Goal: Task Accomplishment & Management: Use online tool/utility

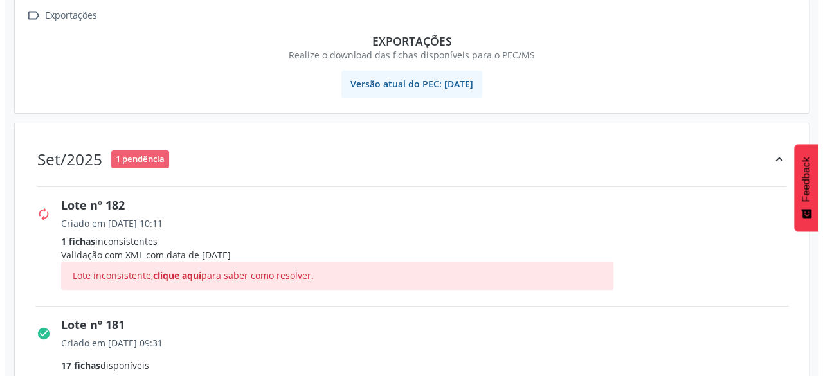
scroll to position [129, 0]
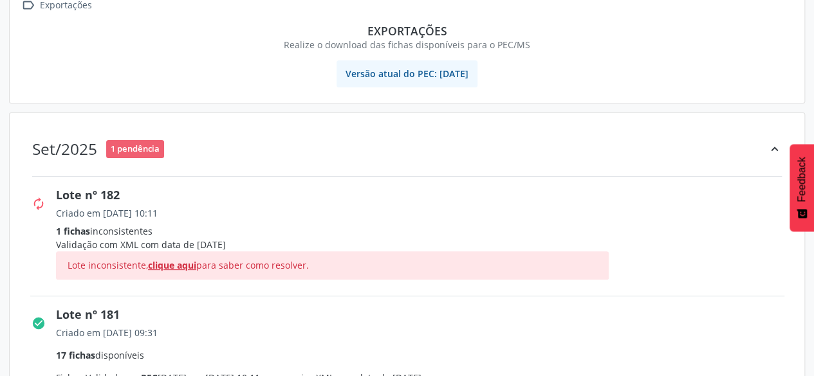
click at [191, 265] on span "clique aqui" at bounding box center [172, 265] width 48 height 12
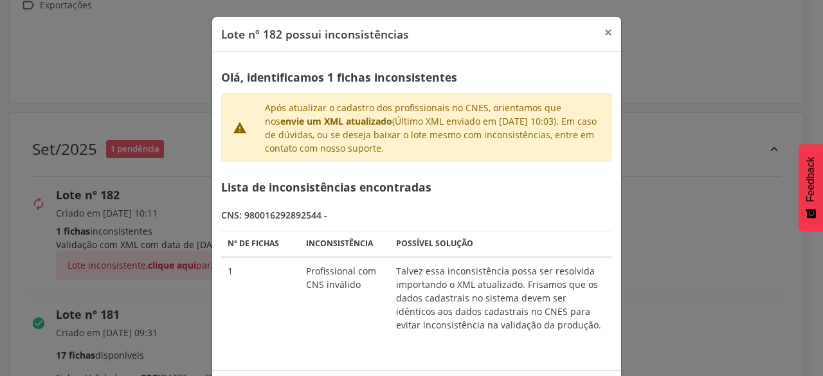
scroll to position [48, 0]
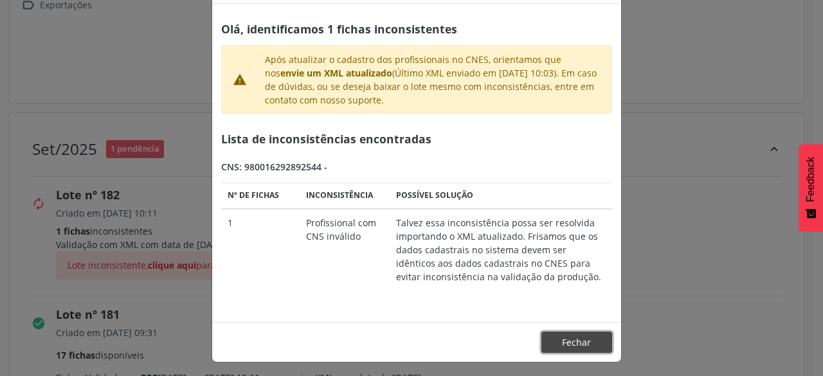
click at [576, 338] on button "Fechar" at bounding box center [577, 343] width 71 height 22
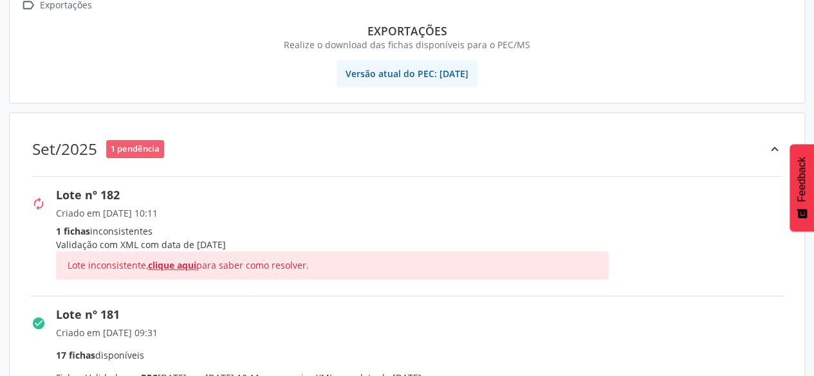
click at [160, 264] on span "clique aqui" at bounding box center [172, 265] width 48 height 12
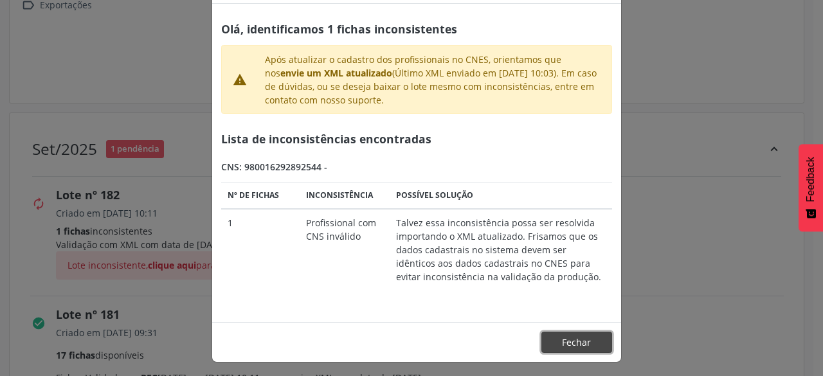
click at [578, 336] on button "Fechar" at bounding box center [577, 343] width 71 height 22
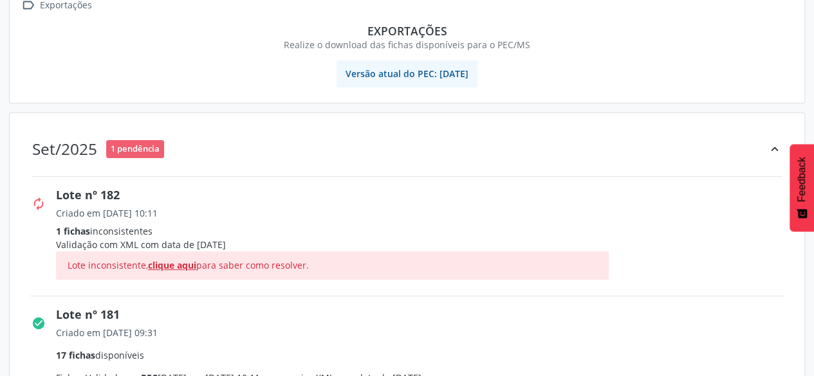
click at [189, 262] on span "clique aqui" at bounding box center [172, 265] width 48 height 12
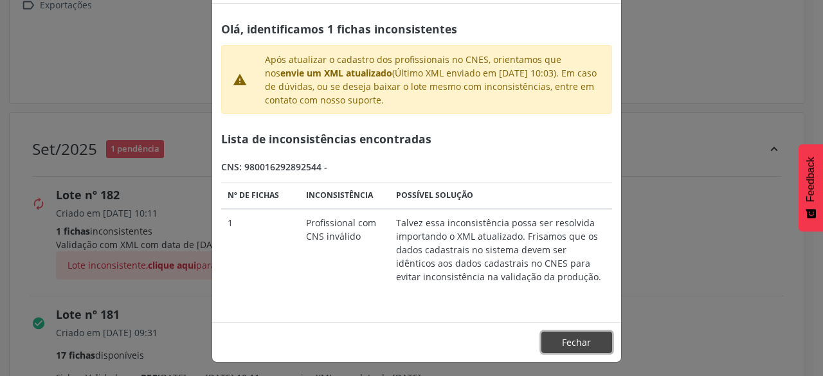
click at [587, 341] on button "Fechar" at bounding box center [577, 343] width 71 height 22
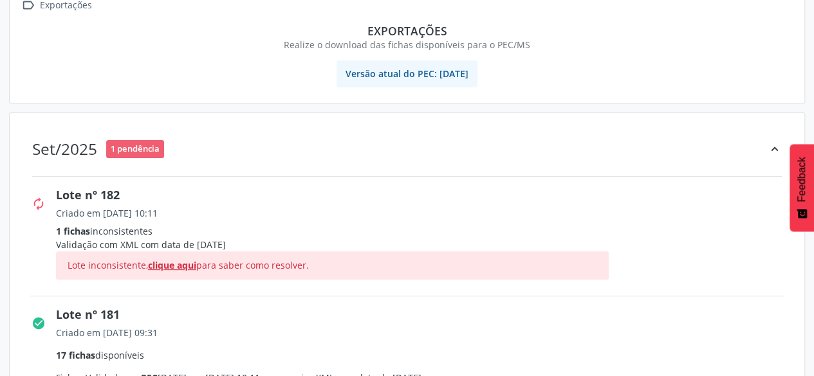
click at [185, 265] on span "clique aqui" at bounding box center [172, 265] width 48 height 12
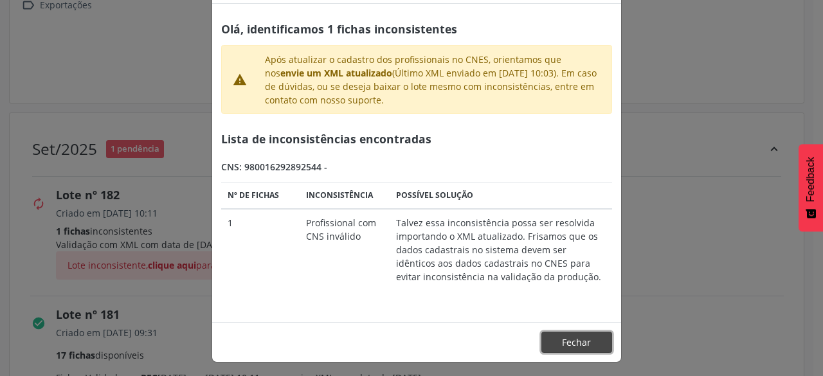
click at [574, 342] on button "Fechar" at bounding box center [577, 343] width 71 height 22
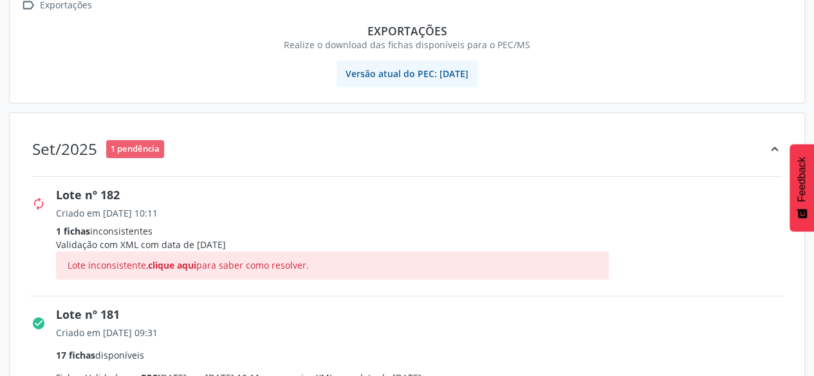
scroll to position [0, 0]
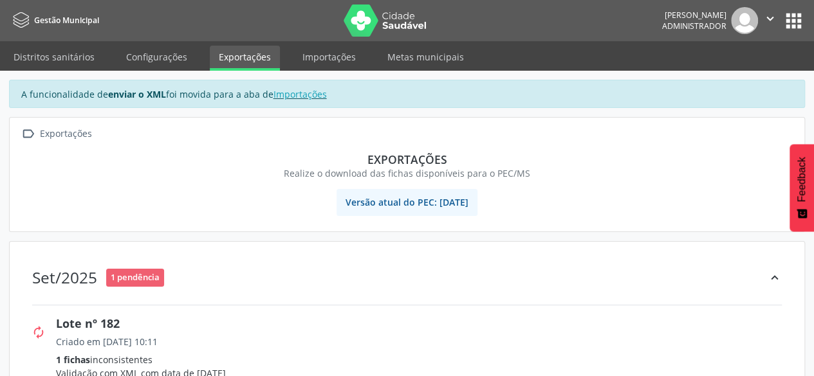
click at [290, 40] on nav "Gestão Municipal [PERSON_NAME] Administrador  Configurações Sair apps" at bounding box center [407, 20] width 814 height 41
click at [311, 58] on link "Importações" at bounding box center [328, 57] width 71 height 23
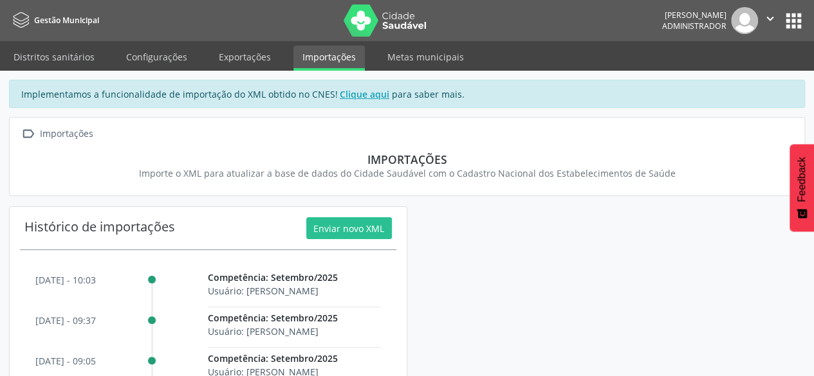
click at [803, 20] on button "apps" at bounding box center [793, 21] width 23 height 23
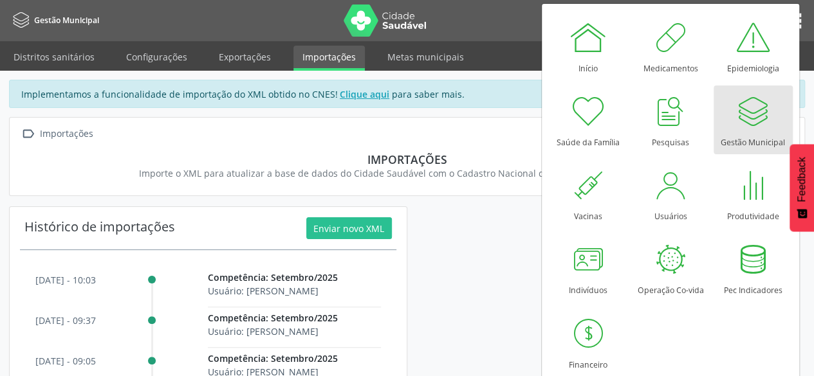
click at [748, 115] on div at bounding box center [752, 111] width 39 height 39
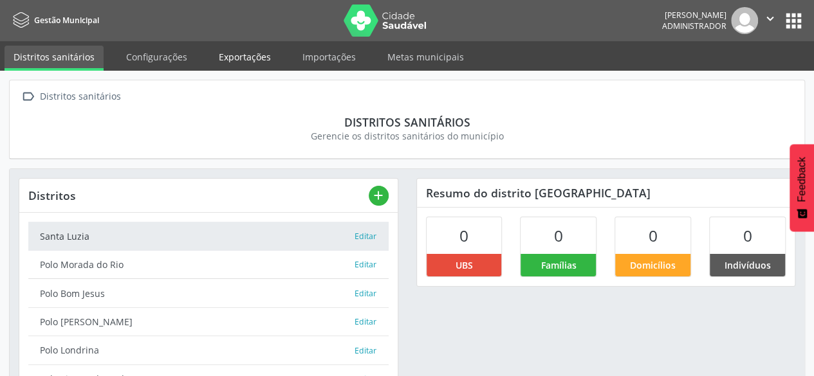
click at [228, 51] on link "Exportações" at bounding box center [245, 57] width 70 height 23
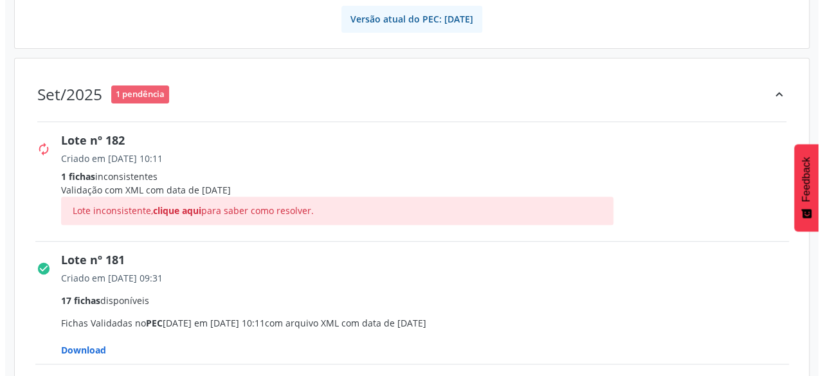
scroll to position [193, 0]
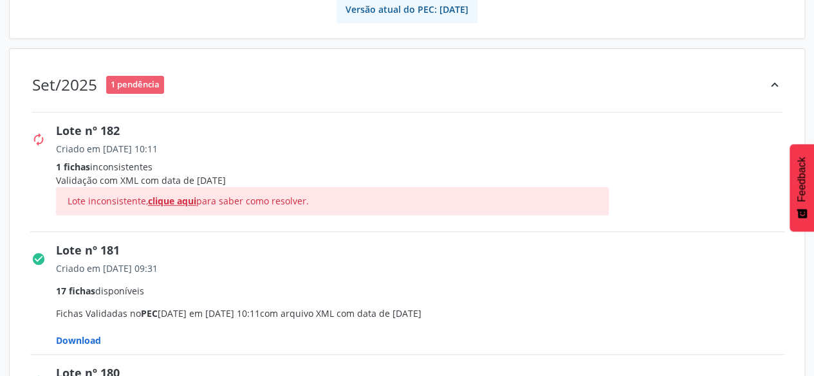
click at [180, 203] on span "clique aqui" at bounding box center [172, 201] width 48 height 12
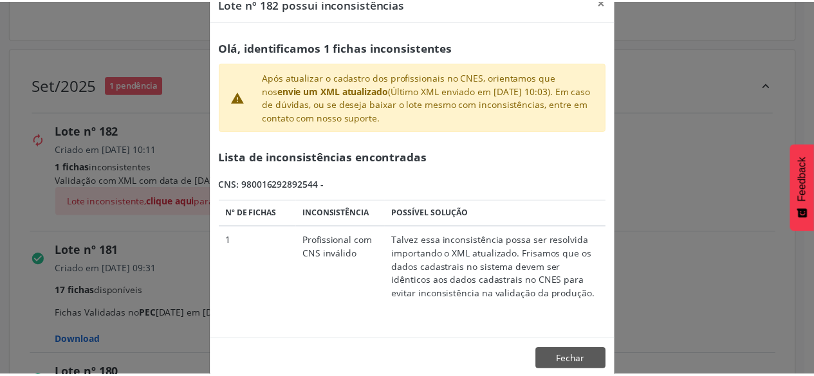
scroll to position [48, 0]
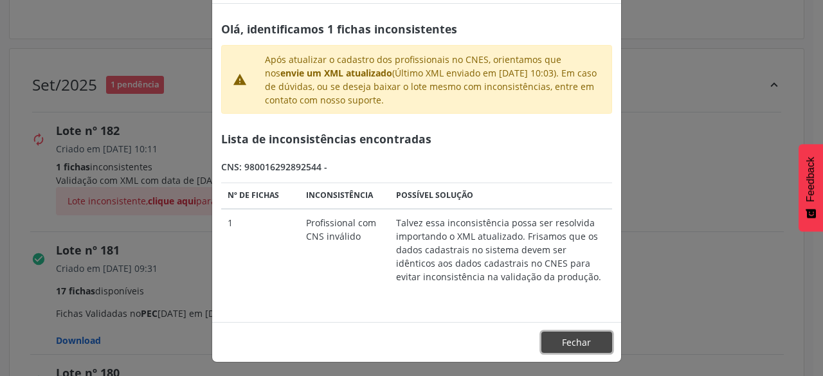
click at [583, 340] on button "Fechar" at bounding box center [577, 343] width 71 height 22
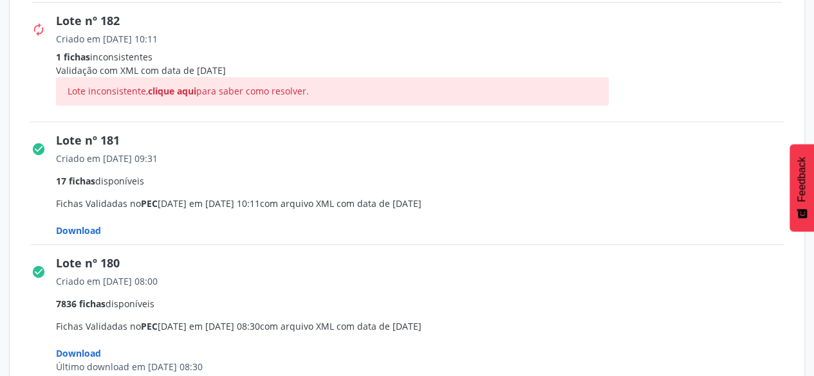
scroll to position [322, 0]
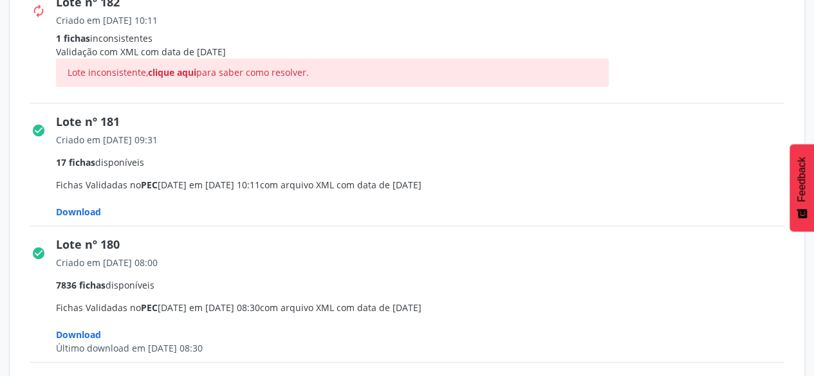
click at [83, 212] on span "Download" at bounding box center [78, 212] width 45 height 12
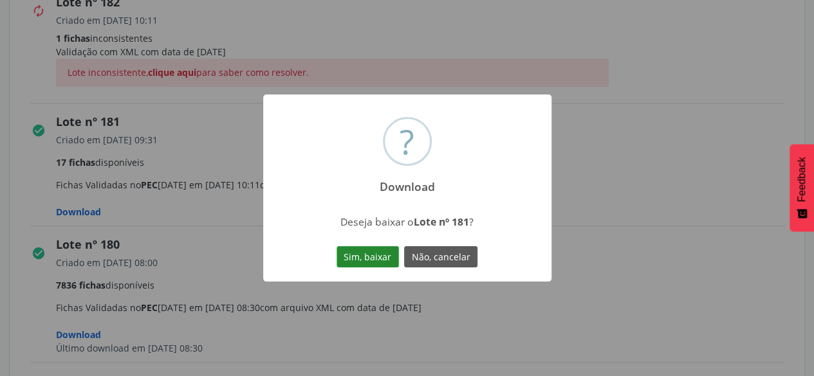
click at [348, 252] on button "Sim, baixar" at bounding box center [367, 257] width 62 height 22
